Goal: Task Accomplishment & Management: Complete application form

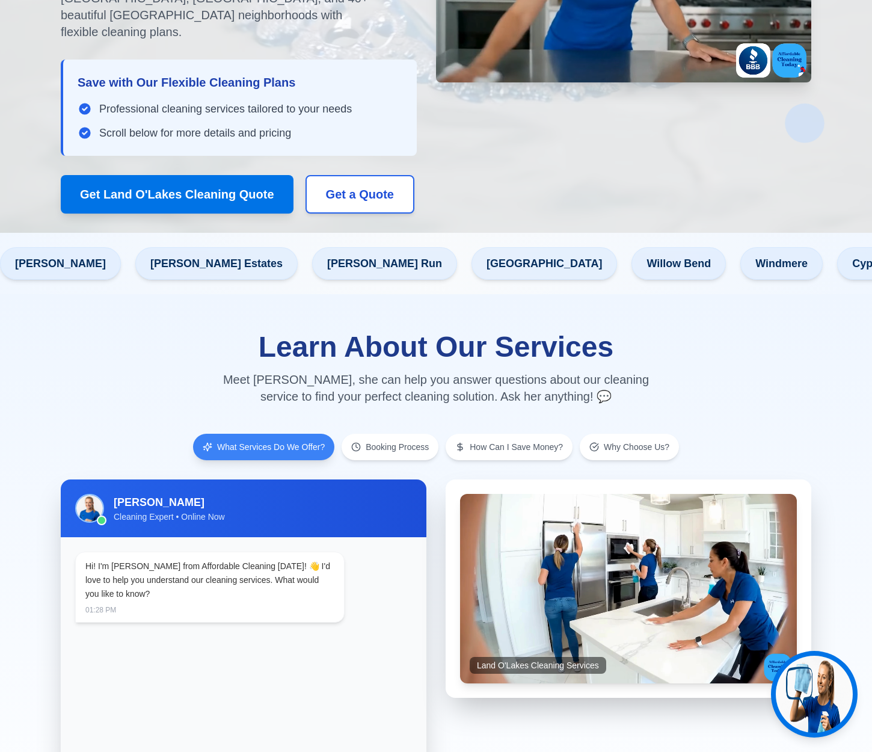
scroll to position [422, 0]
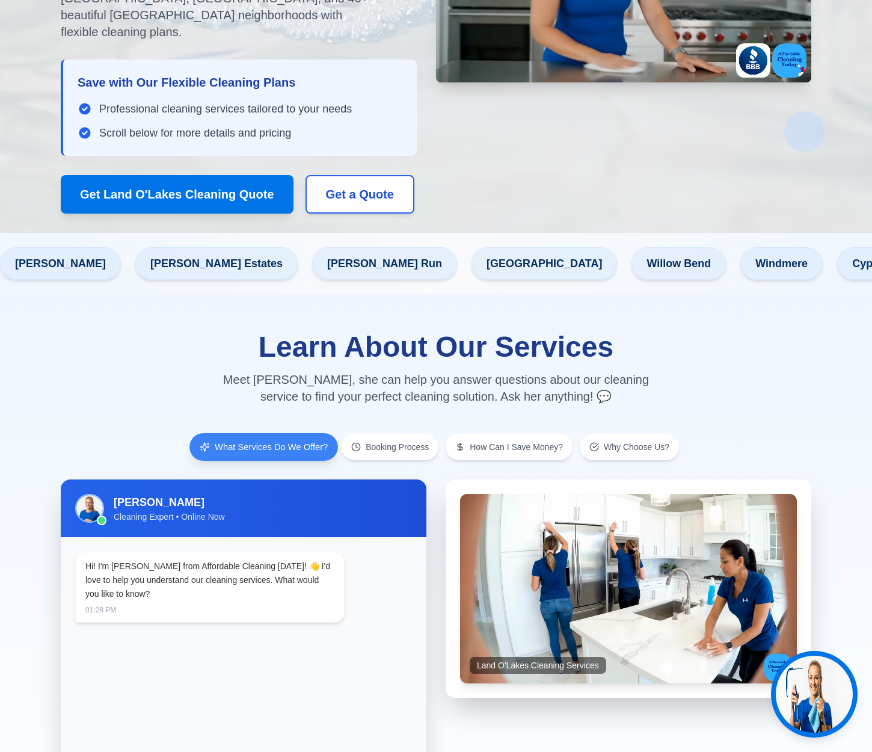
click at [263, 441] on span "What Services Do We Offer?" at bounding box center [271, 447] width 113 height 13
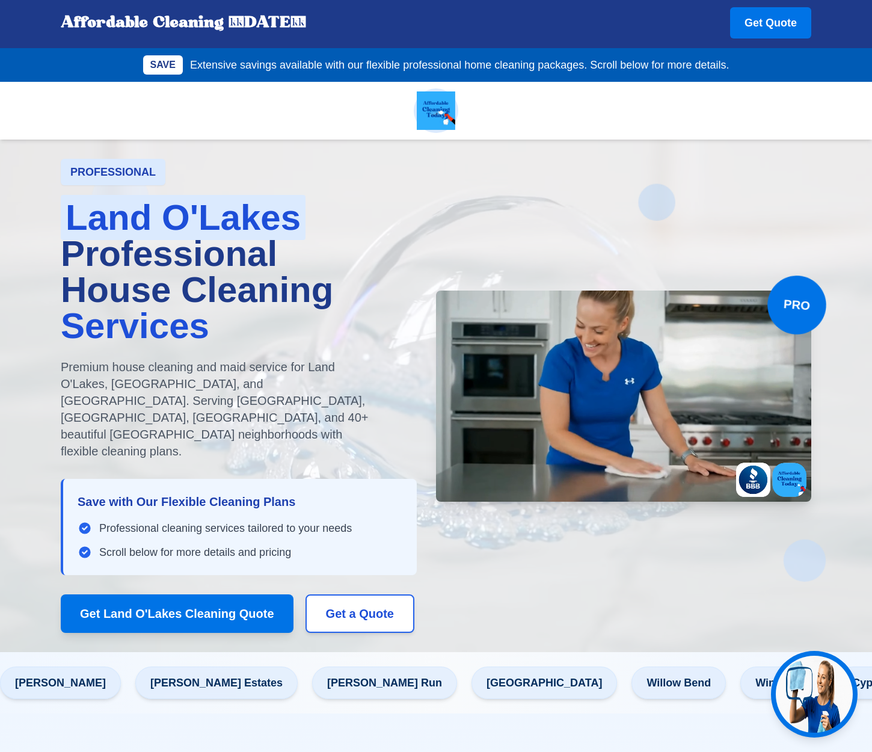
scroll to position [3, 0]
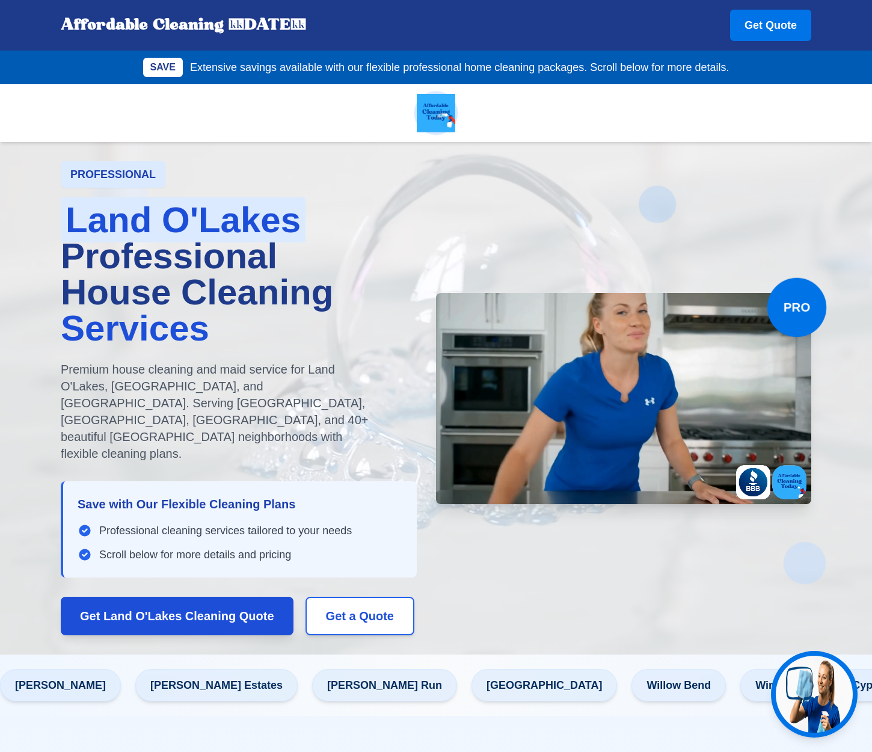
click at [216, 597] on button "Get Land O'Lakes Cleaning Quote" at bounding box center [177, 616] width 233 height 38
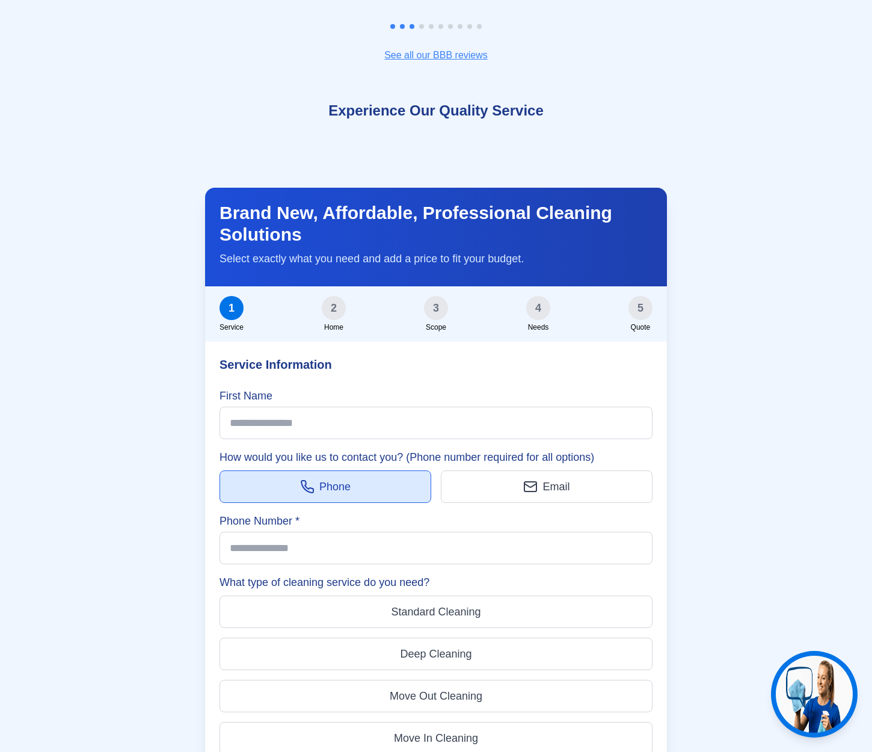
scroll to position [3463, 0]
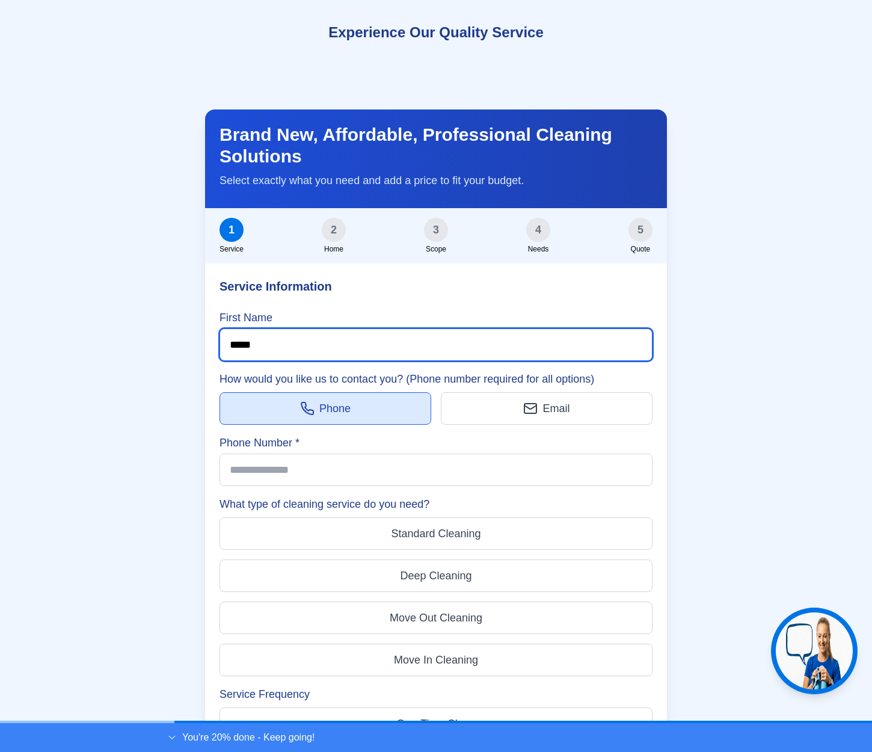
type input "*****"
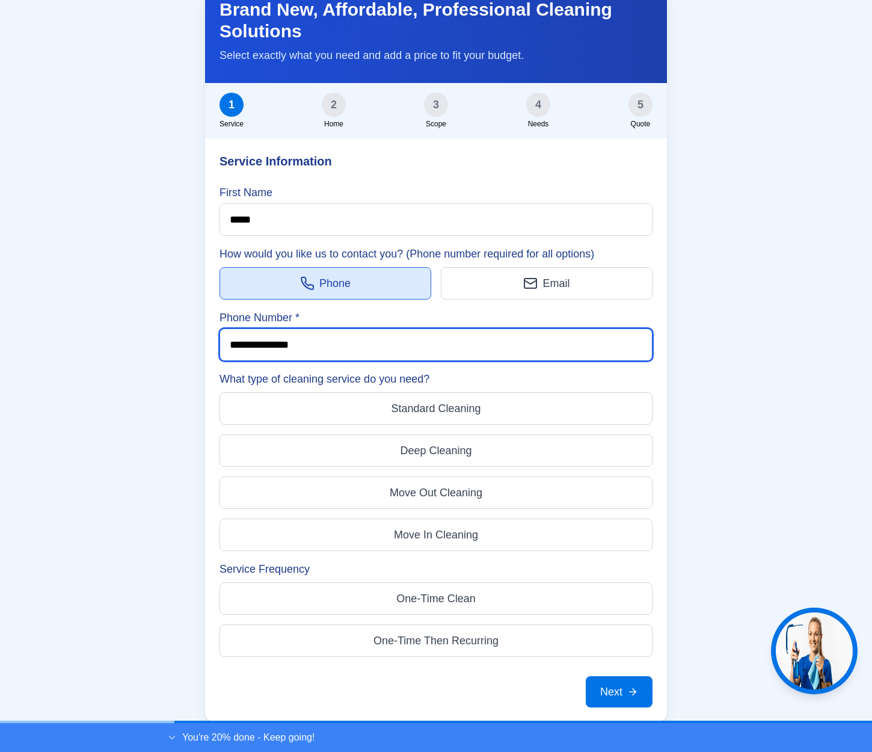
scroll to position [3603, 0]
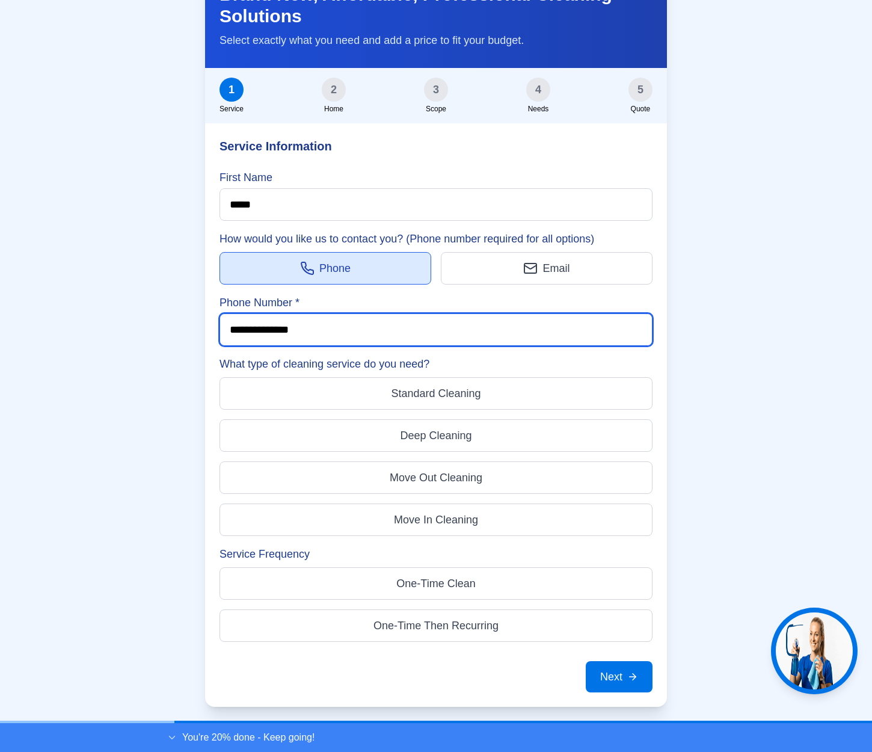
type input "**********"
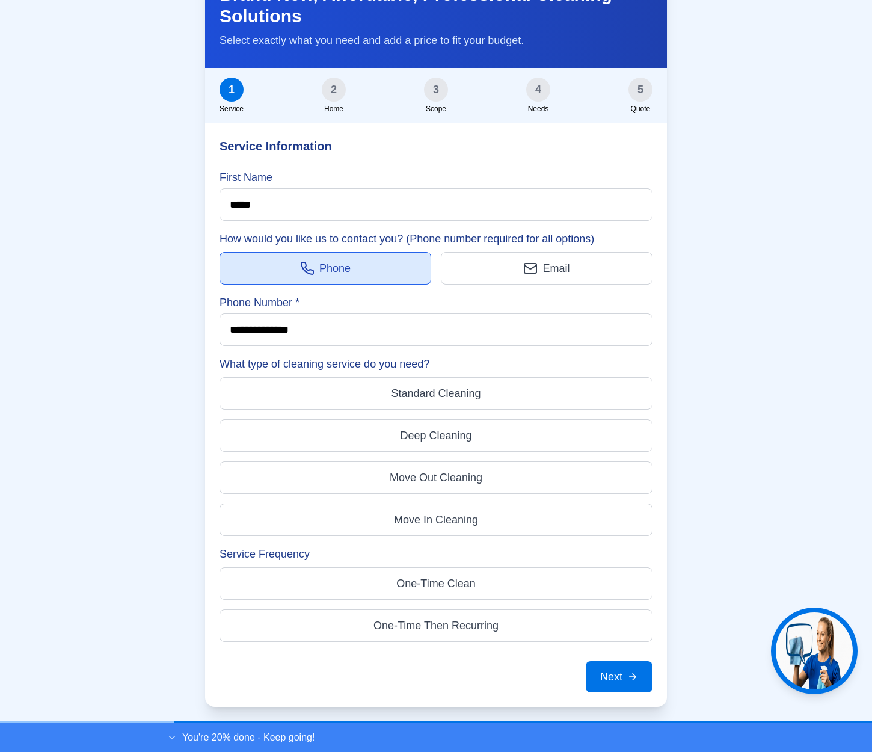
click at [456, 617] on span "One-Time Then Recurring" at bounding box center [435, 625] width 125 height 17
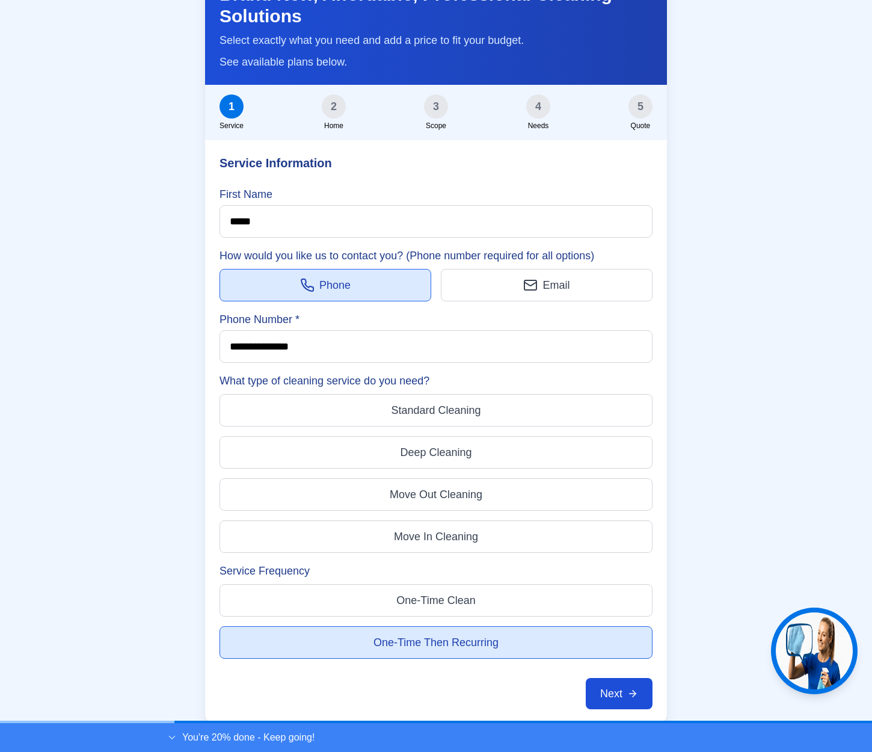
click at [620, 678] on button "Next" at bounding box center [619, 693] width 67 height 31
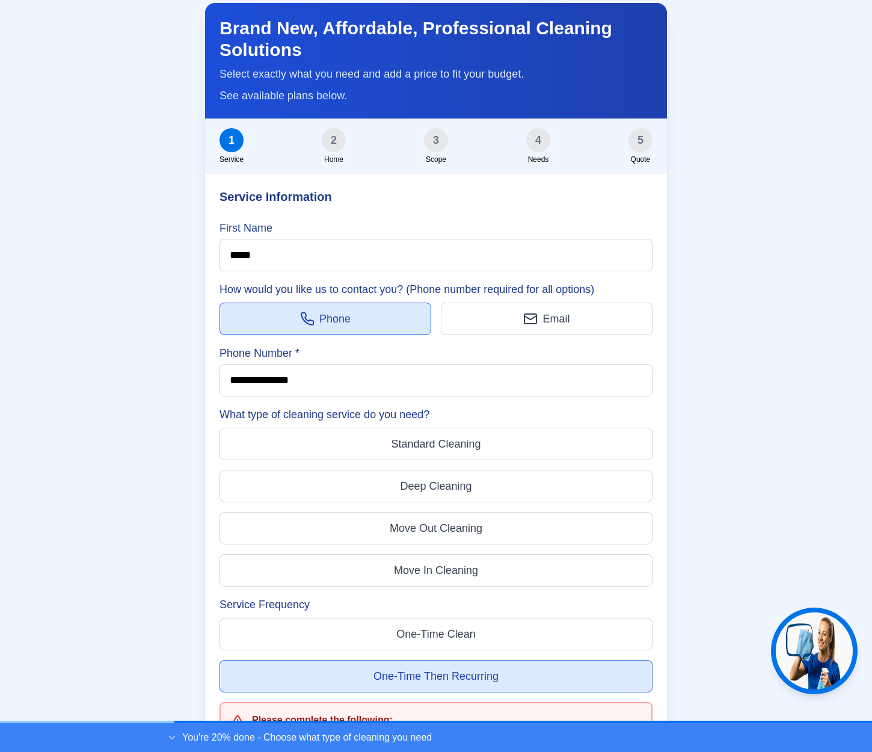
scroll to position [3601, 0]
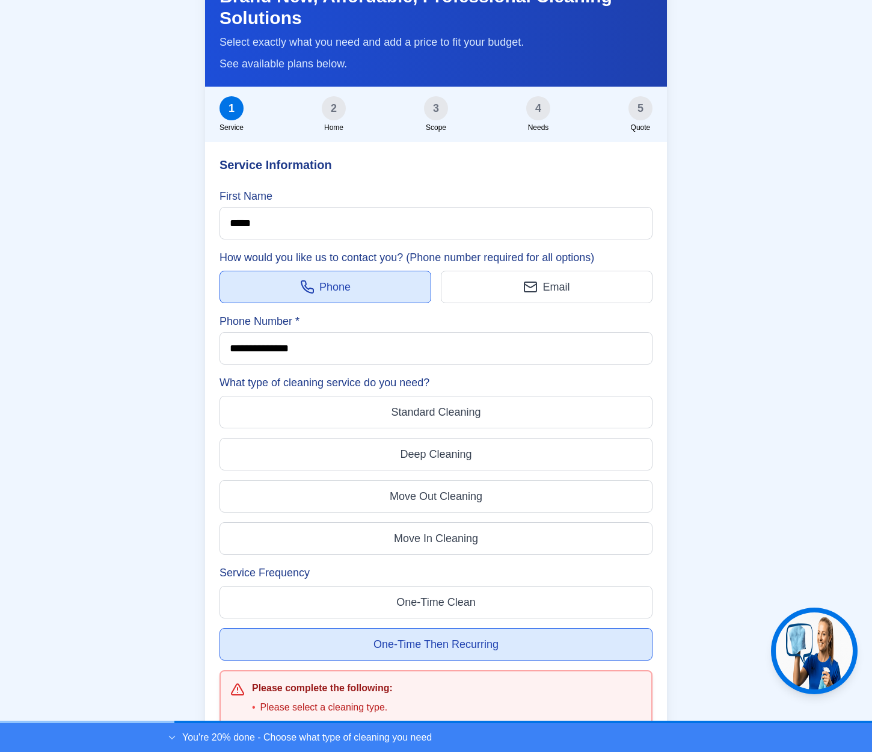
click at [442, 404] on span "Standard Cleaning" at bounding box center [436, 412] width 90 height 17
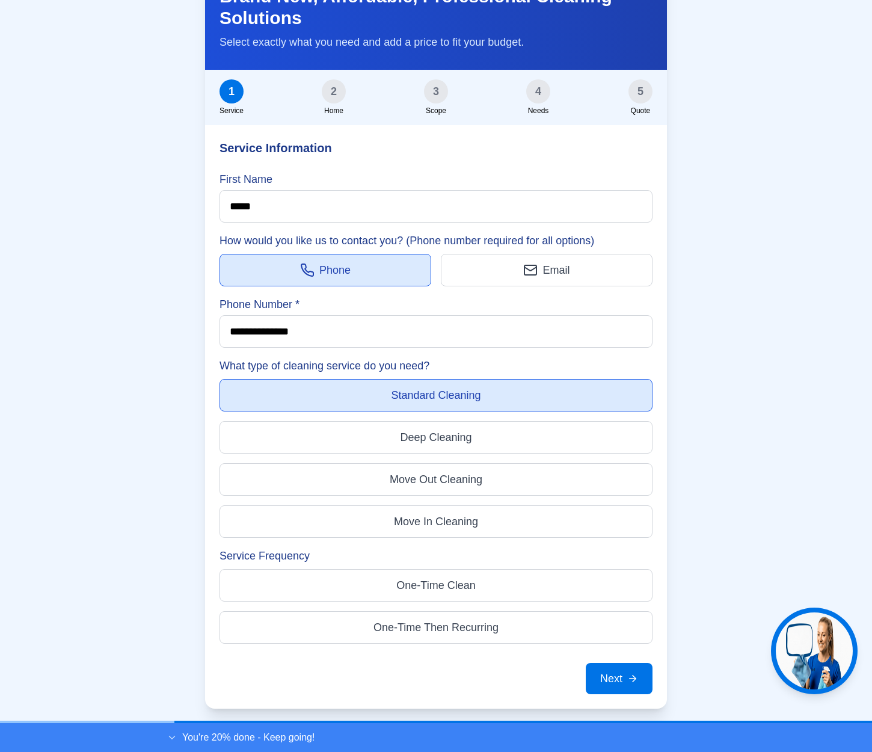
scroll to position [3601, 1]
click at [476, 619] on span "One-Time Then Recurring" at bounding box center [435, 627] width 125 height 17
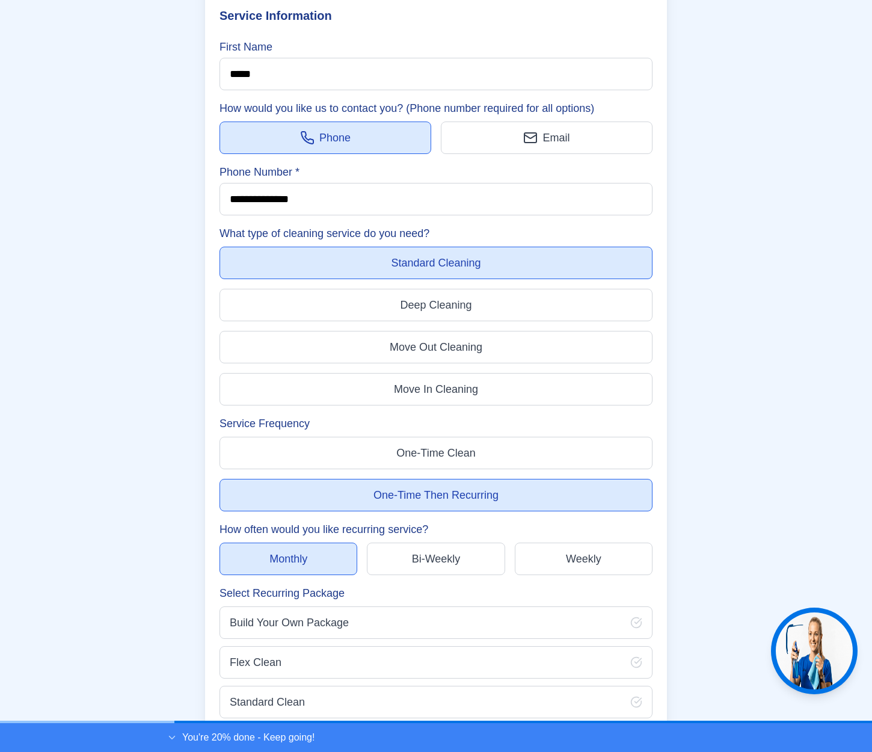
scroll to position [3766, 0]
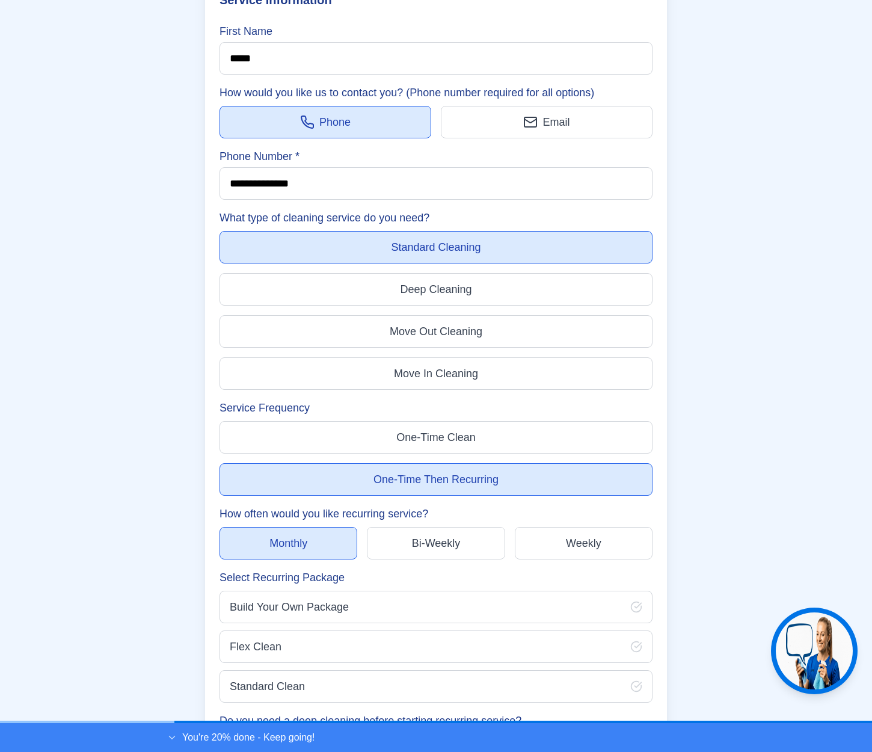
click at [512, 591] on button "Build Your Own Package" at bounding box center [436, 607] width 433 height 32
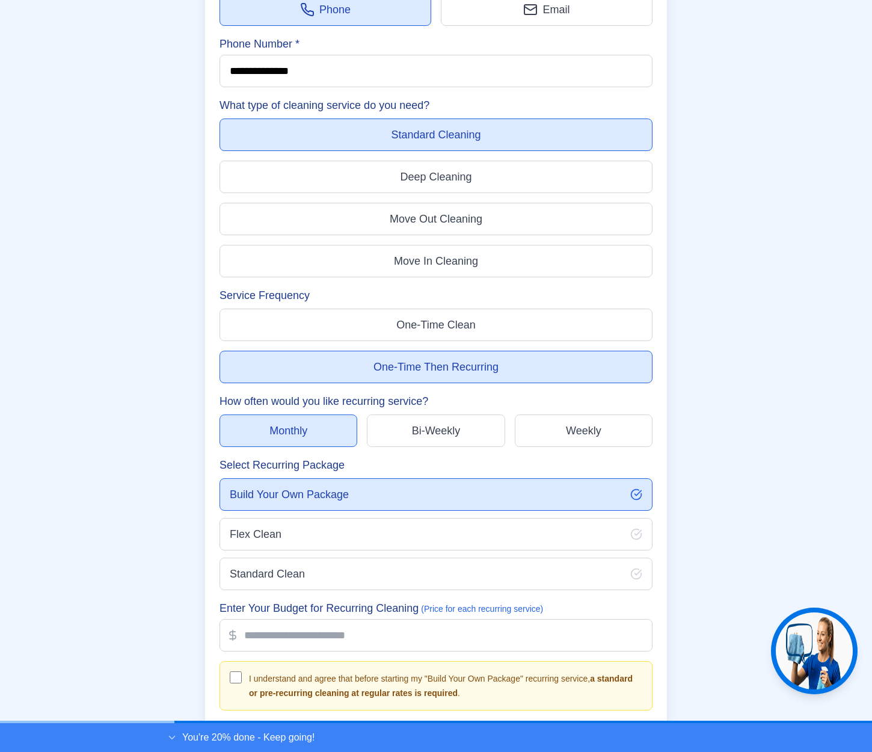
scroll to position [3880, 0]
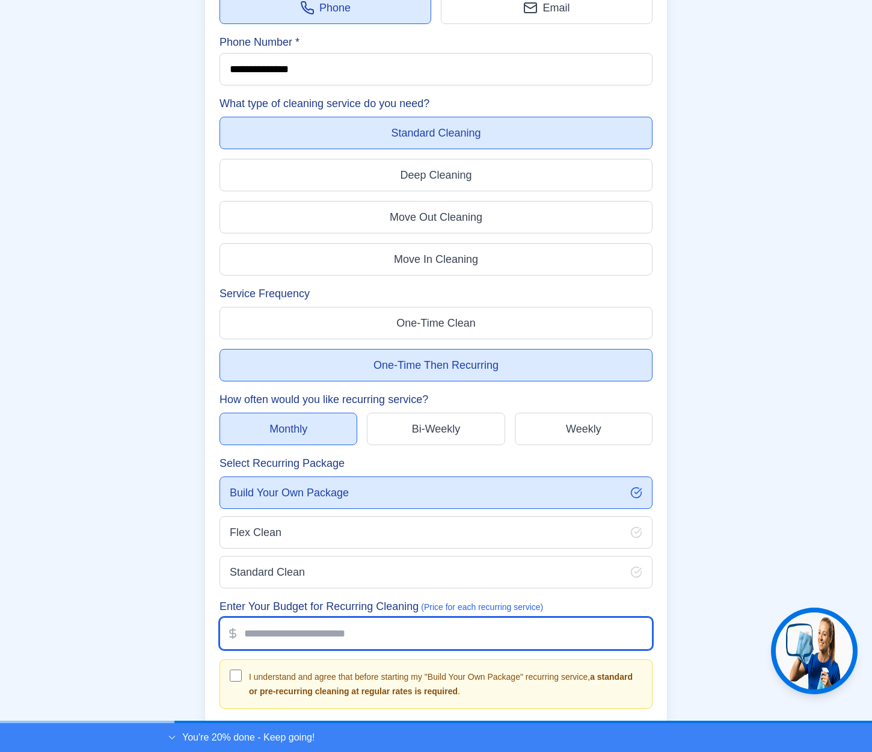
click at [498, 617] on input "Enter Your Budget for Recurring Cleaning (Price for each recurring service)" at bounding box center [436, 633] width 433 height 32
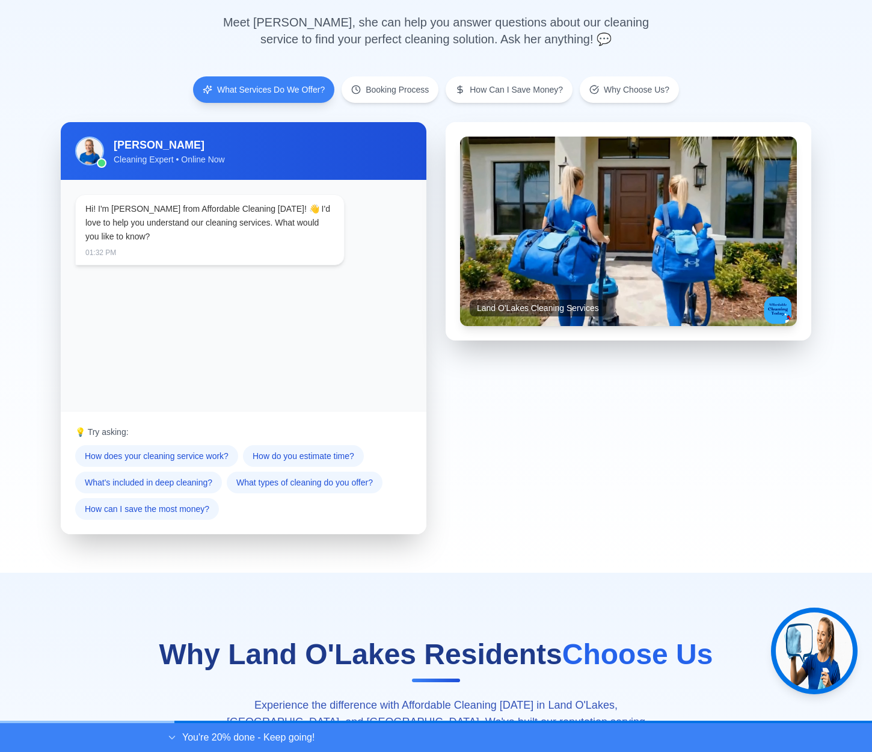
scroll to position [738, 0]
